Goal: Task Accomplishment & Management: Manage account settings

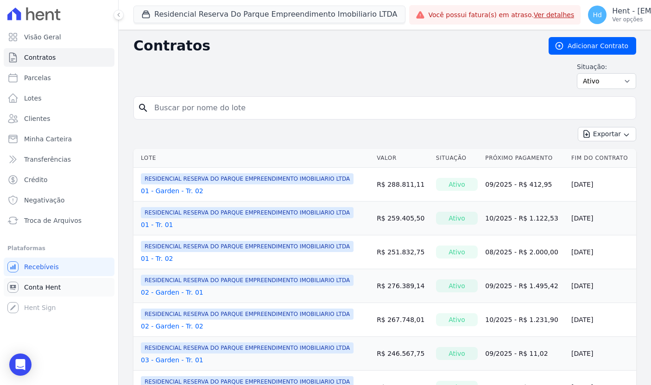
click at [37, 291] on span "Conta Hent" at bounding box center [42, 287] width 37 height 9
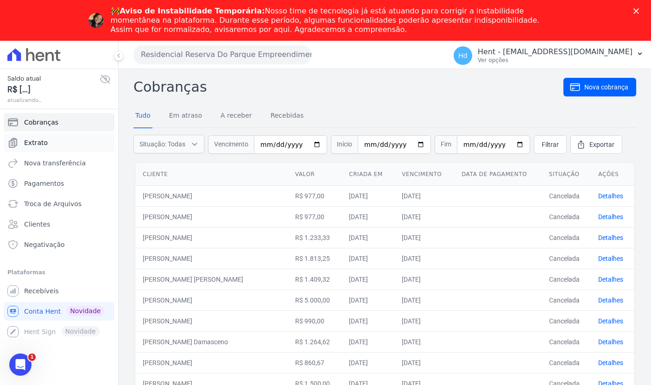
click at [74, 147] on link "Extrato" at bounding box center [59, 142] width 111 height 19
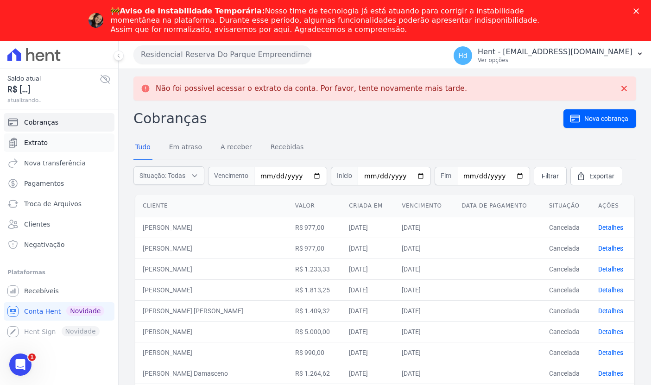
click at [62, 141] on link "Extrato" at bounding box center [59, 142] width 111 height 19
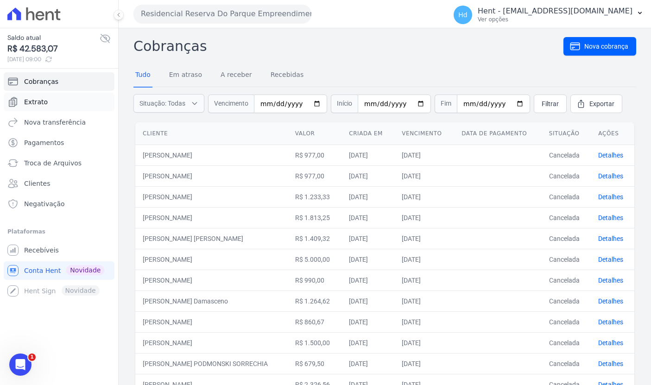
click at [67, 104] on link "Extrato" at bounding box center [59, 102] width 111 height 19
